Goal: Task Accomplishment & Management: Use online tool/utility

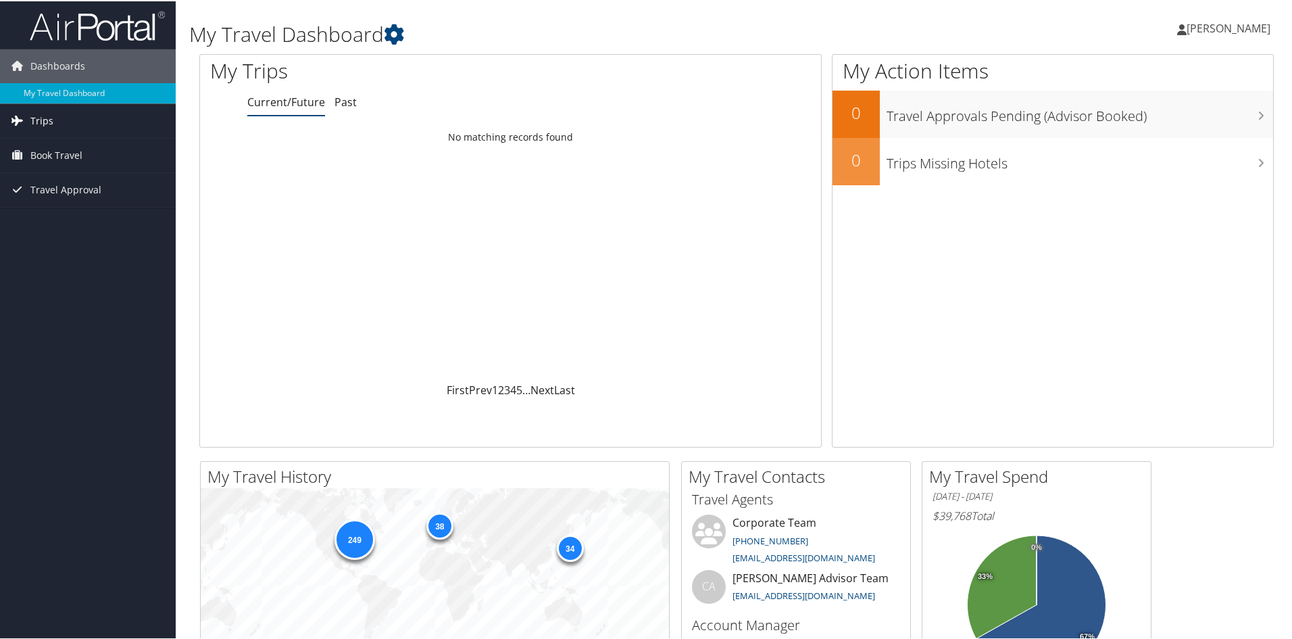
click at [39, 111] on span "Trips" at bounding box center [41, 120] width 23 height 34
click at [69, 145] on link "Current/Future Trips" at bounding box center [88, 146] width 176 height 20
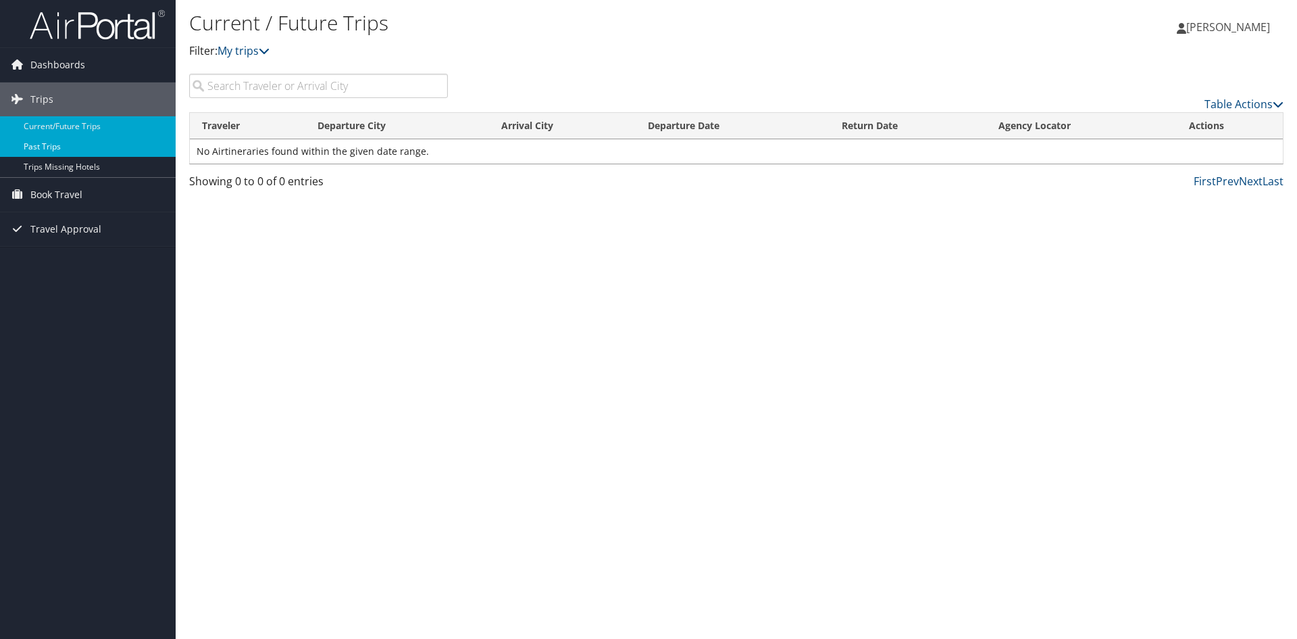
click at [53, 141] on link "Past Trips" at bounding box center [88, 146] width 176 height 20
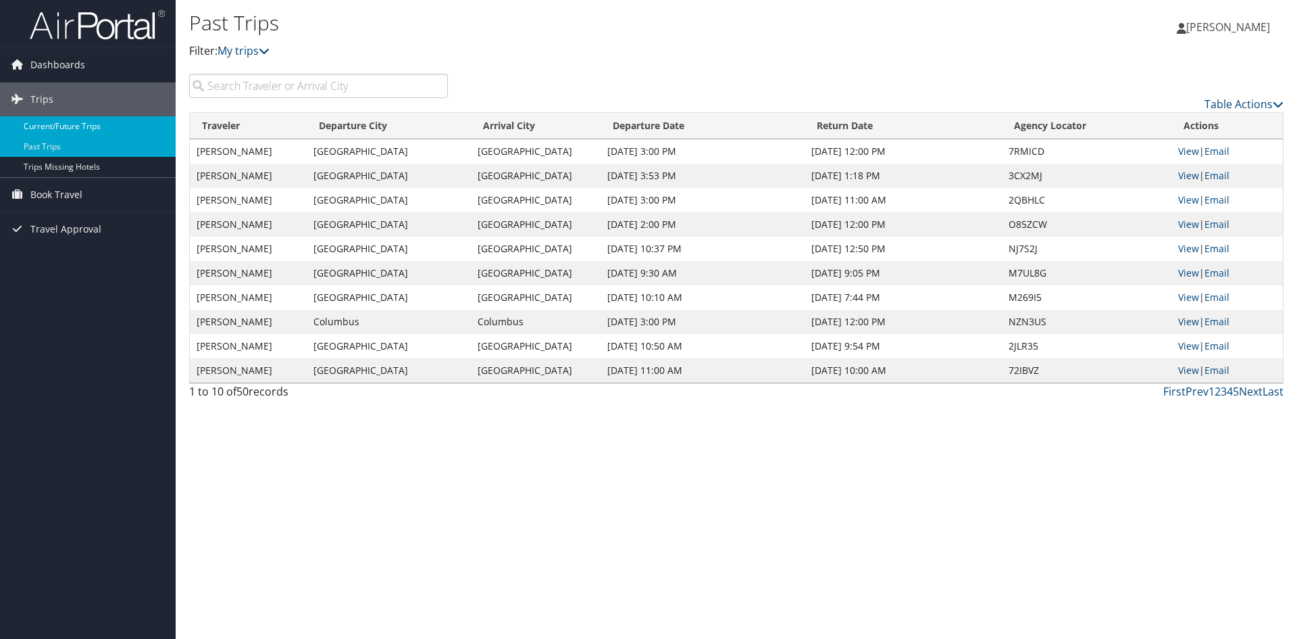
click at [48, 124] on link "Current/Future Trips" at bounding box center [88, 126] width 176 height 20
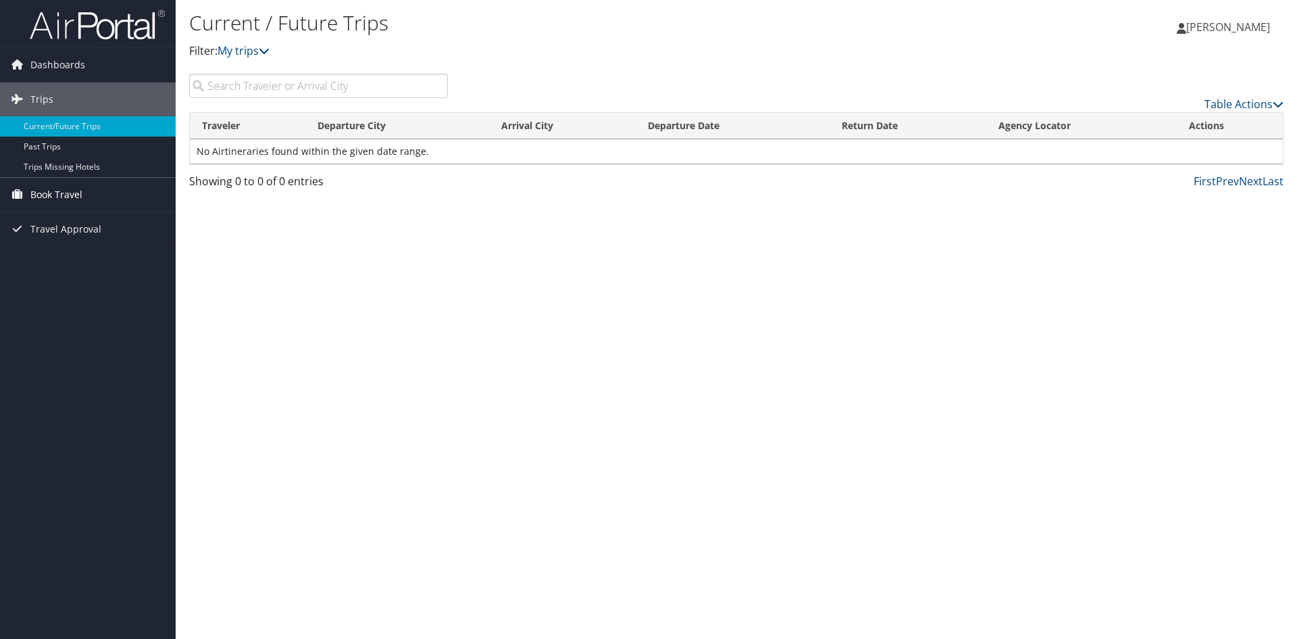
click at [53, 189] on span "Book Travel" at bounding box center [56, 195] width 52 height 34
click at [58, 258] on link "Book/Manage Online Trips" at bounding box center [88, 262] width 176 height 20
